Goal: Task Accomplishment & Management: Complete application form

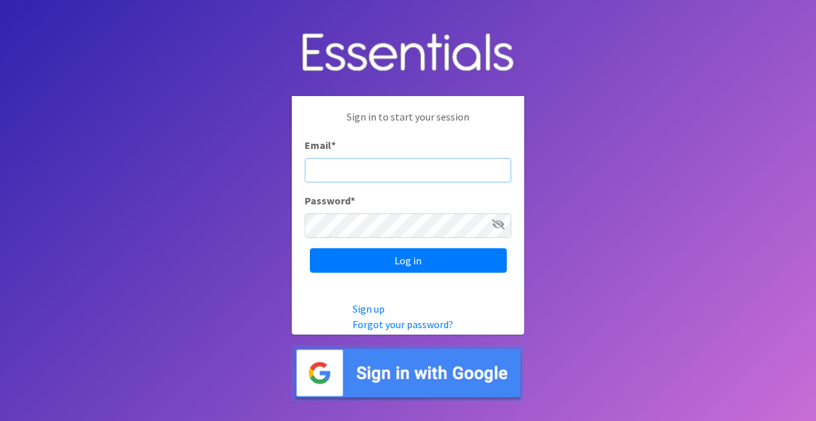
type input "[PERSON_NAME][EMAIL_ADDRESS][PERSON_NAME][DOMAIN_NAME]"
click at [408, 261] on input "Log in" at bounding box center [408, 260] width 197 height 25
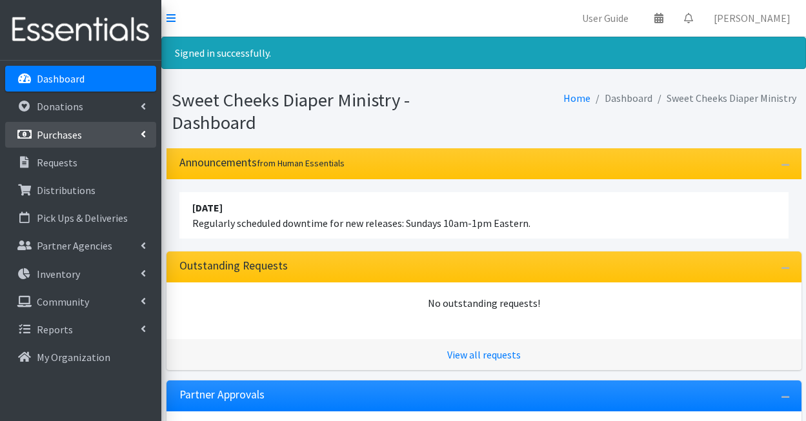
click at [75, 138] on p "Purchases" at bounding box center [59, 134] width 45 height 13
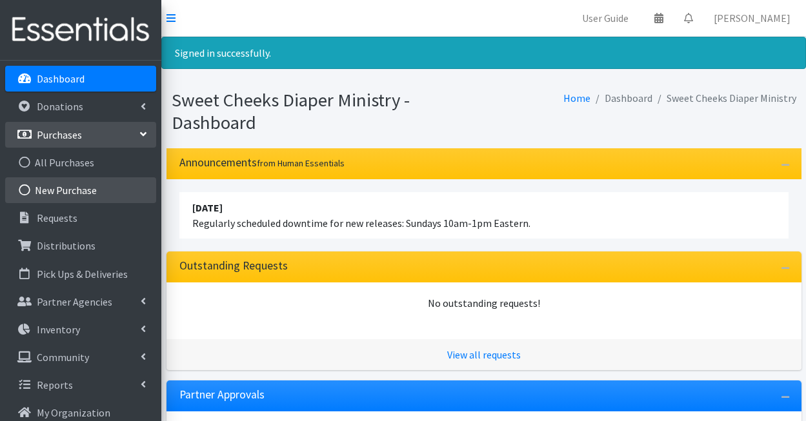
click at [95, 201] on link "New Purchase" at bounding box center [80, 190] width 151 height 26
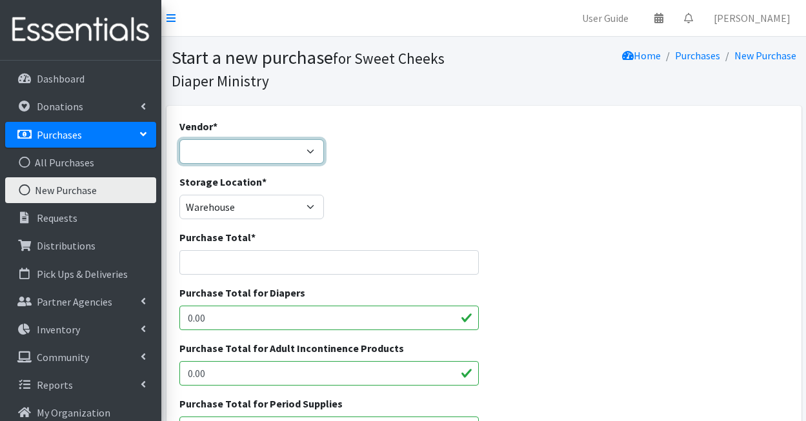
select select "71"
click at [359, 265] on input "Purchase Total *" at bounding box center [329, 262] width 300 height 25
type input "459.90"
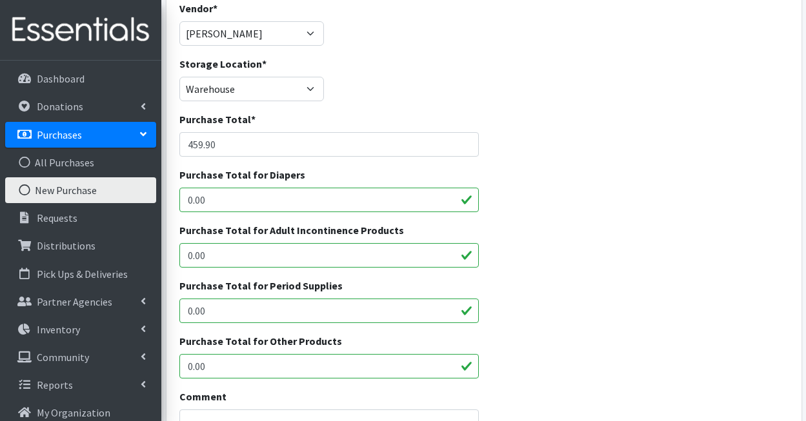
click at [309, 305] on input "0.00" at bounding box center [329, 311] width 300 height 25
type input "0"
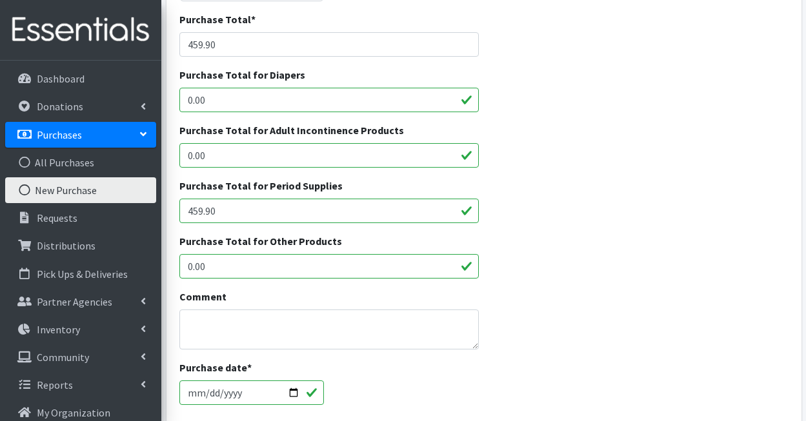
scroll to position [457, 0]
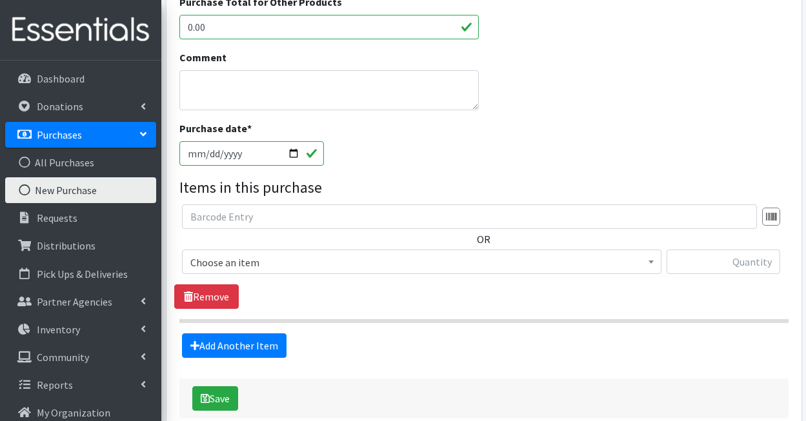
type input "459.90"
click at [264, 155] on input "2025-09-18" at bounding box center [251, 153] width 145 height 25
type input "2025-09-15"
click at [386, 176] on legend "Items in this purchase" at bounding box center [483, 187] width 609 height 23
click at [268, 267] on span "Choose an item" at bounding box center [421, 263] width 463 height 18
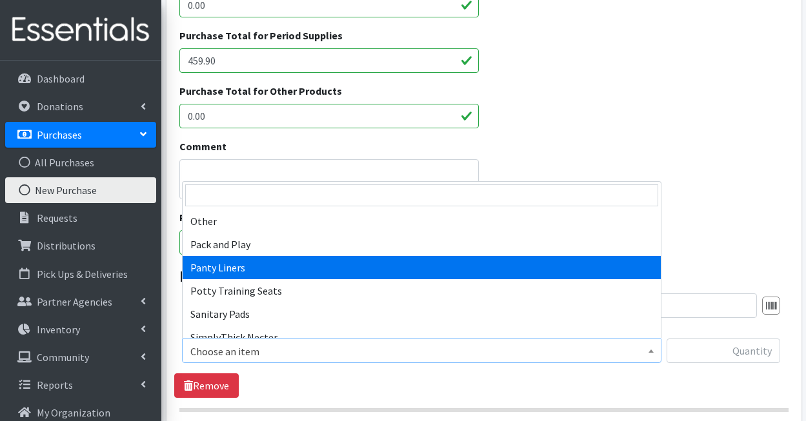
scroll to position [692, 0]
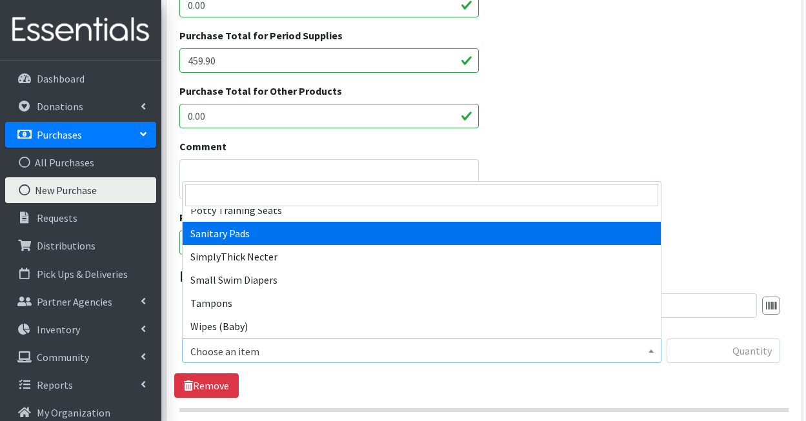
select select "3388"
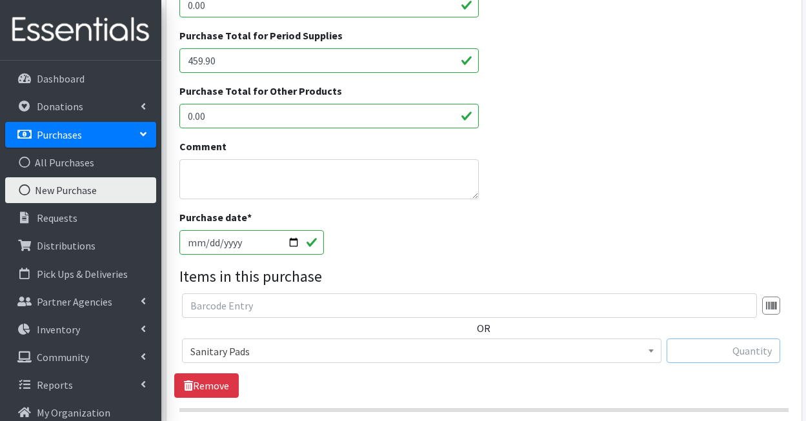
click at [697, 349] on input "text" at bounding box center [724, 351] width 114 height 25
type input "2880"
click at [605, 164] on div "Comment" at bounding box center [483, 174] width 619 height 71
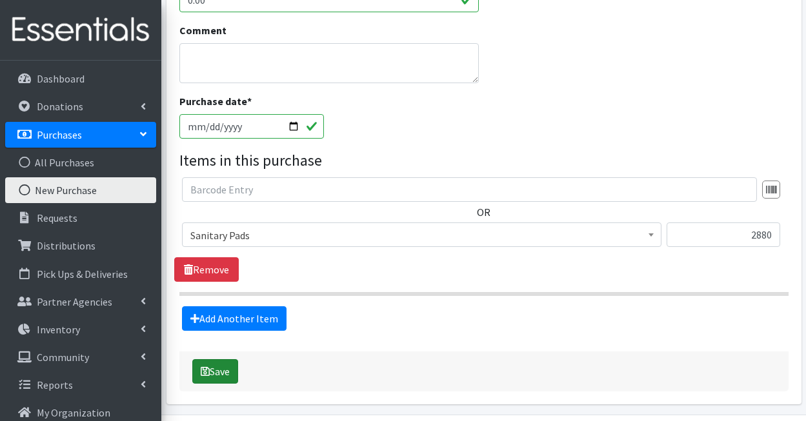
click at [221, 370] on button "Save" at bounding box center [215, 371] width 46 height 25
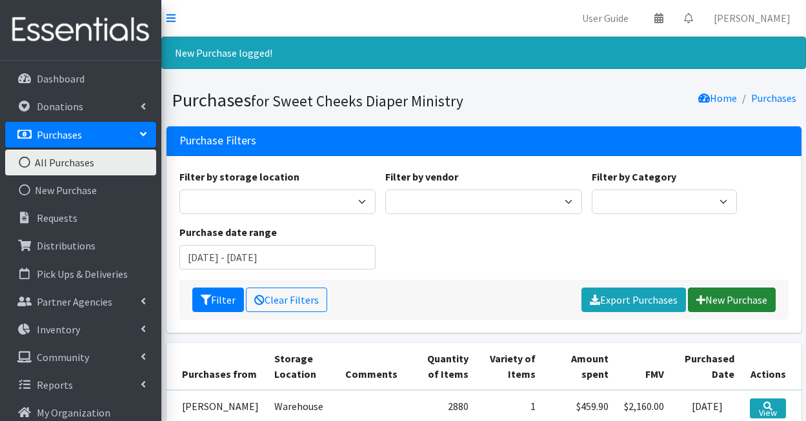
click at [741, 301] on link "New Purchase" at bounding box center [732, 300] width 88 height 25
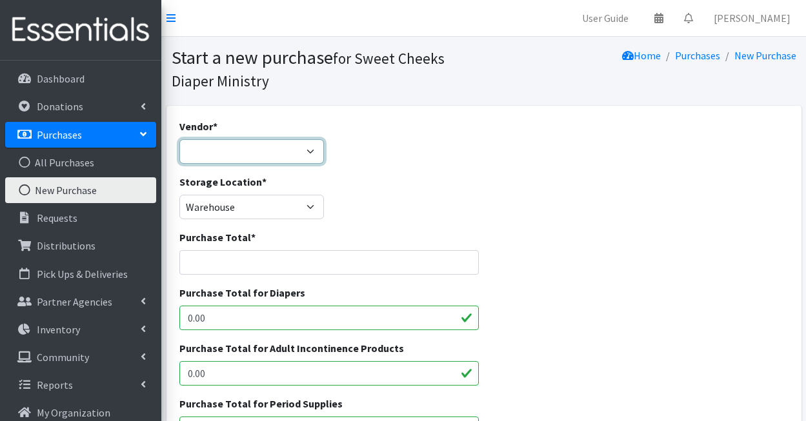
select select "71"
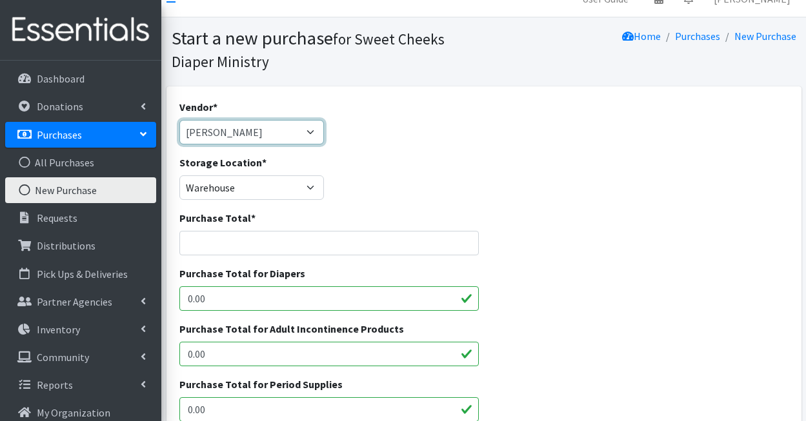
scroll to position [106, 0]
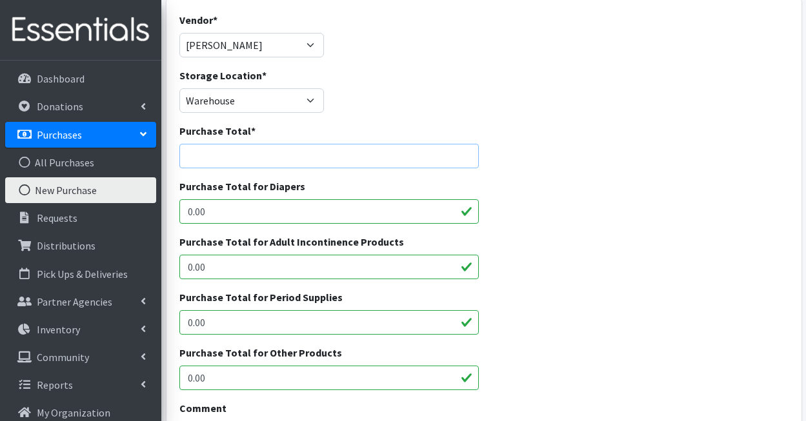
click at [291, 147] on input "Purchase Total *" at bounding box center [329, 156] width 300 height 25
type input "1373.00"
click at [320, 370] on input "0.00" at bounding box center [329, 378] width 300 height 25
type input "1373.00"
click at [532, 212] on div "Purchase Total for Diapers 0.00" at bounding box center [483, 206] width 619 height 55
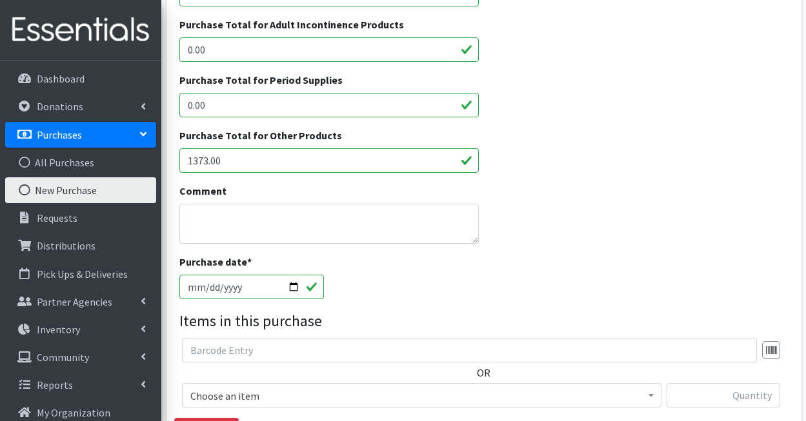
scroll to position [434, 0]
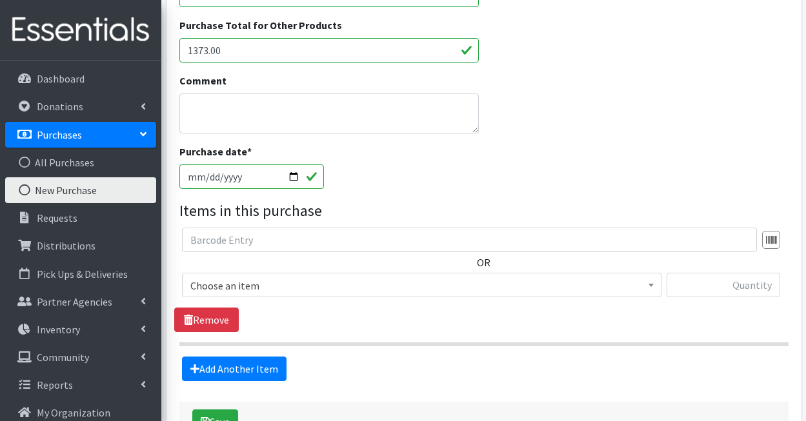
click at [278, 179] on input "2025-09-18" at bounding box center [251, 177] width 145 height 25
type input "2025-09-16"
click at [421, 194] on div "Purchase date * 2025-09-16" at bounding box center [483, 171] width 619 height 55
click at [291, 287] on span "Choose an item" at bounding box center [421, 286] width 463 height 18
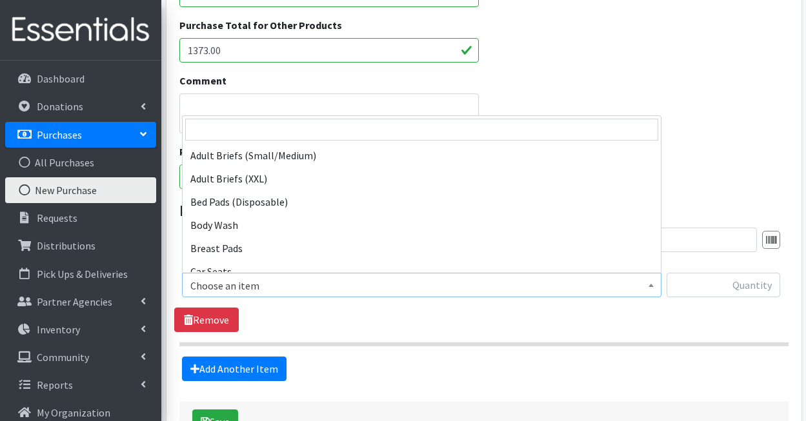
scroll to position [187, 0]
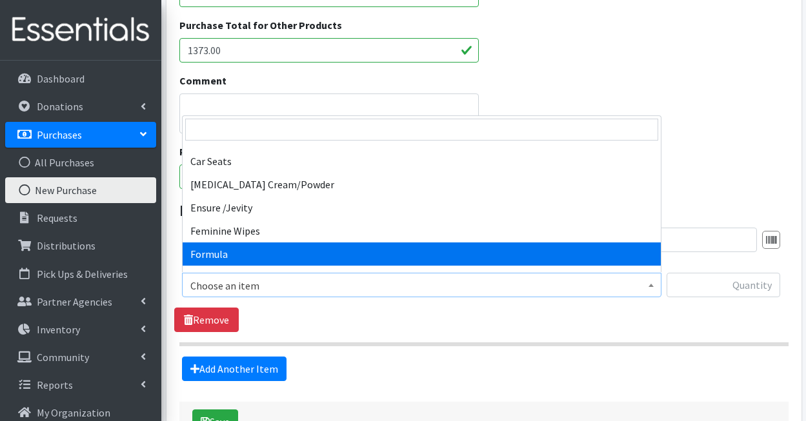
select select "4033"
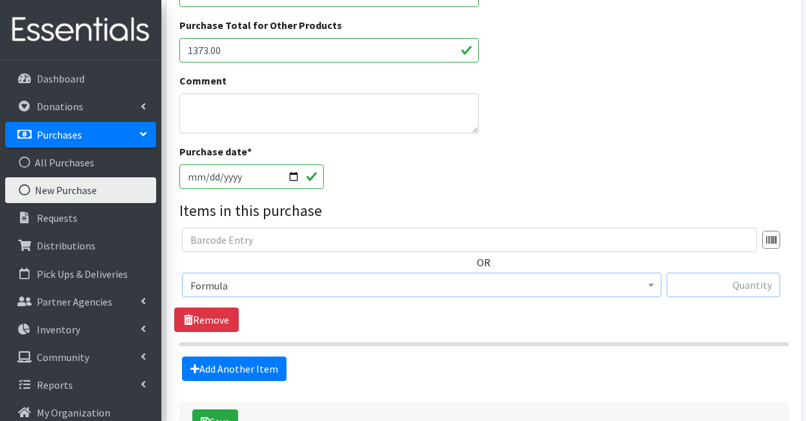
click at [701, 273] on input "text" at bounding box center [724, 285] width 114 height 25
click at [711, 285] on input "text" at bounding box center [724, 285] width 114 height 25
type input "60"
click at [588, 135] on div "Comment" at bounding box center [483, 108] width 619 height 71
click at [602, 96] on div "Comment" at bounding box center [483, 108] width 619 height 71
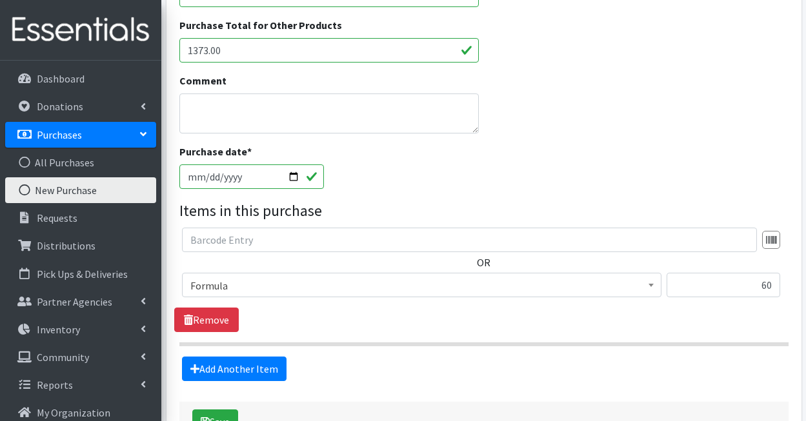
scroll to position [509, 0]
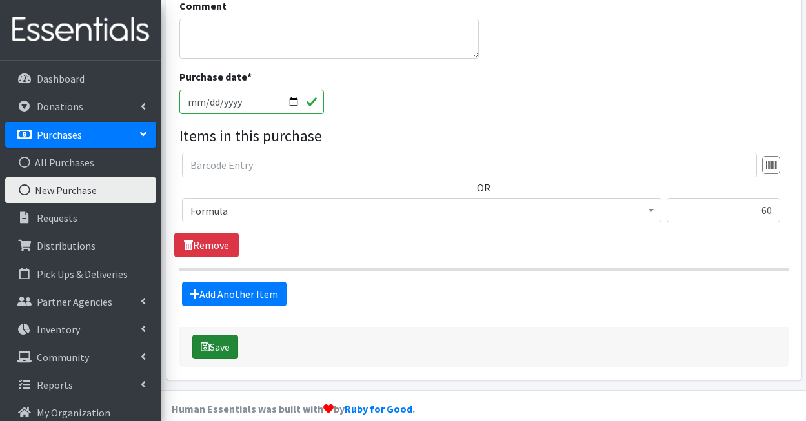
click at [219, 350] on button "Save" at bounding box center [215, 347] width 46 height 25
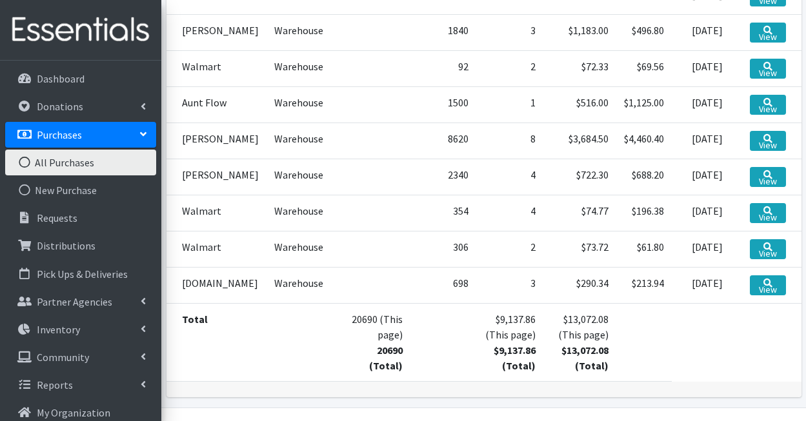
scroll to position [243, 0]
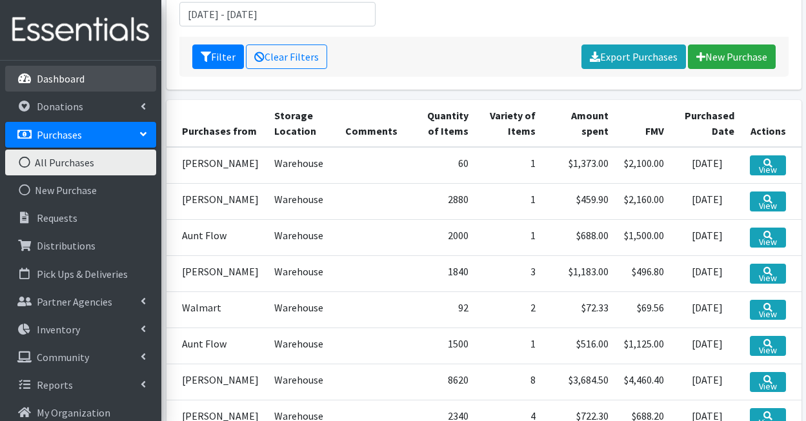
click at [83, 83] on p "Dashboard" at bounding box center [61, 78] width 48 height 13
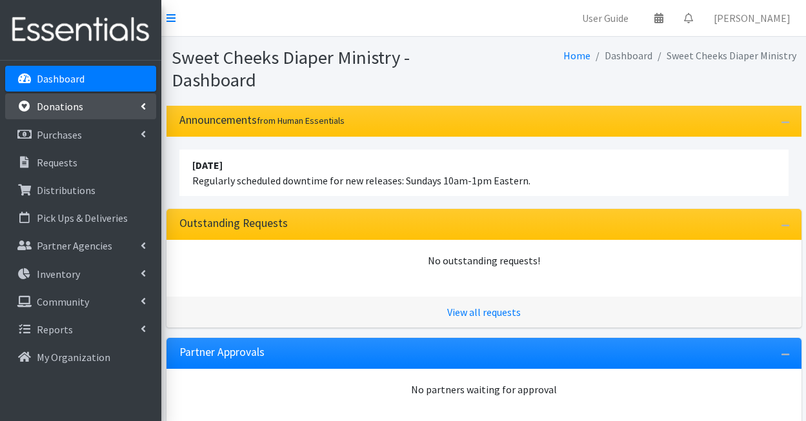
click at [83, 108] on link "Donations" at bounding box center [80, 107] width 151 height 26
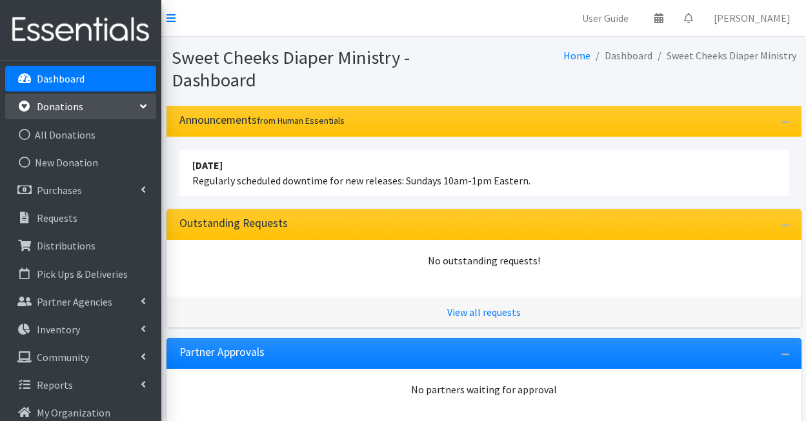
click at [82, 83] on p "Dashboard" at bounding box center [61, 78] width 48 height 13
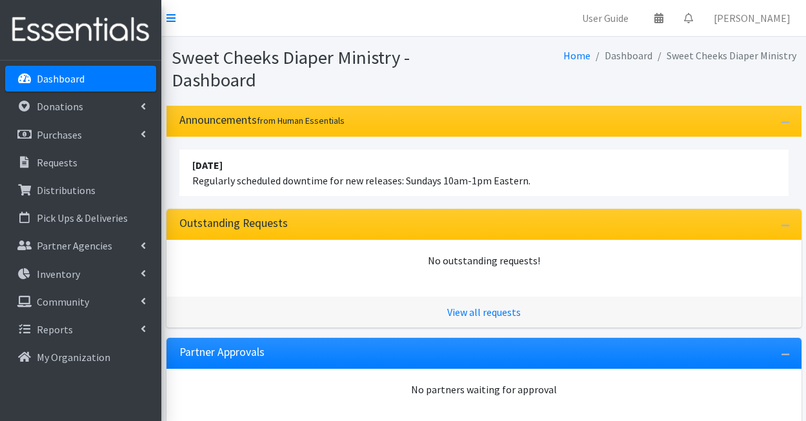
scroll to position [210, 0]
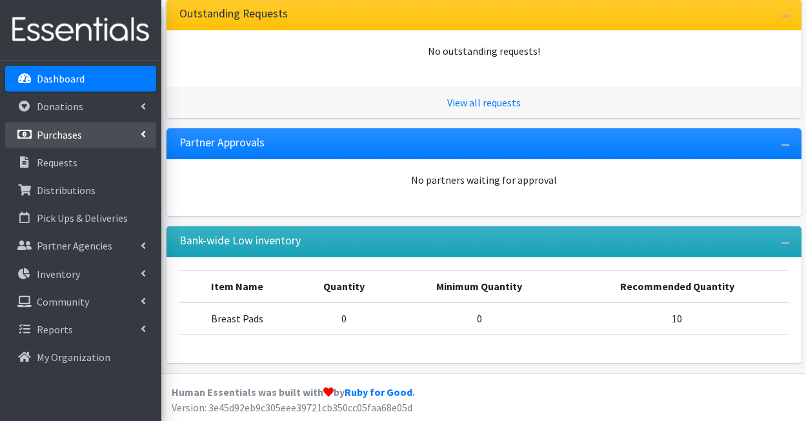
click at [57, 137] on p "Purchases" at bounding box center [59, 134] width 45 height 13
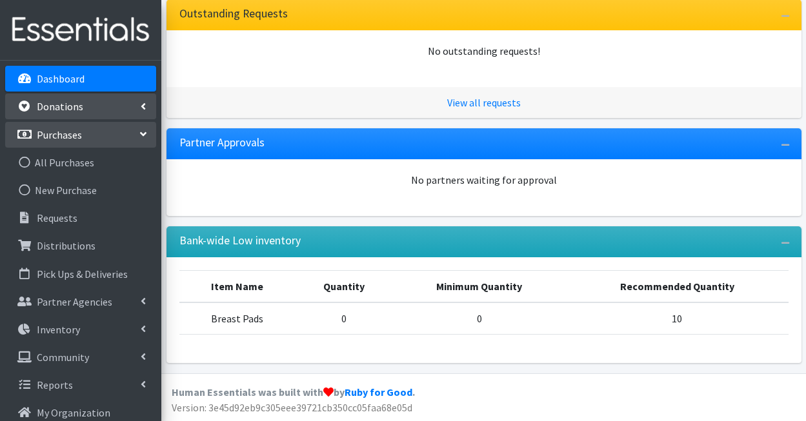
click at [72, 108] on p "Donations" at bounding box center [60, 106] width 46 height 13
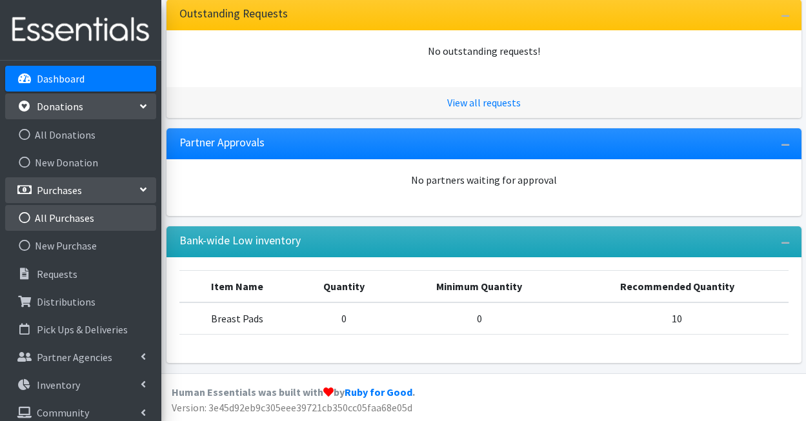
click at [83, 228] on link "All Purchases" at bounding box center [80, 218] width 151 height 26
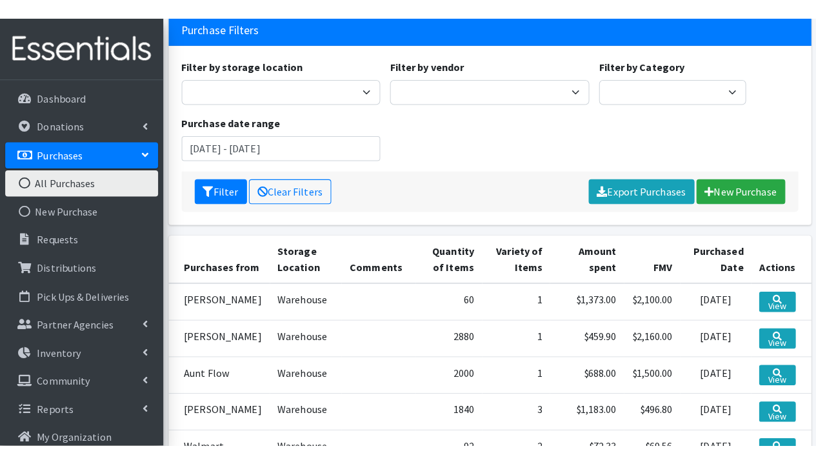
scroll to position [169, 0]
